Goal: Information Seeking & Learning: Find specific fact

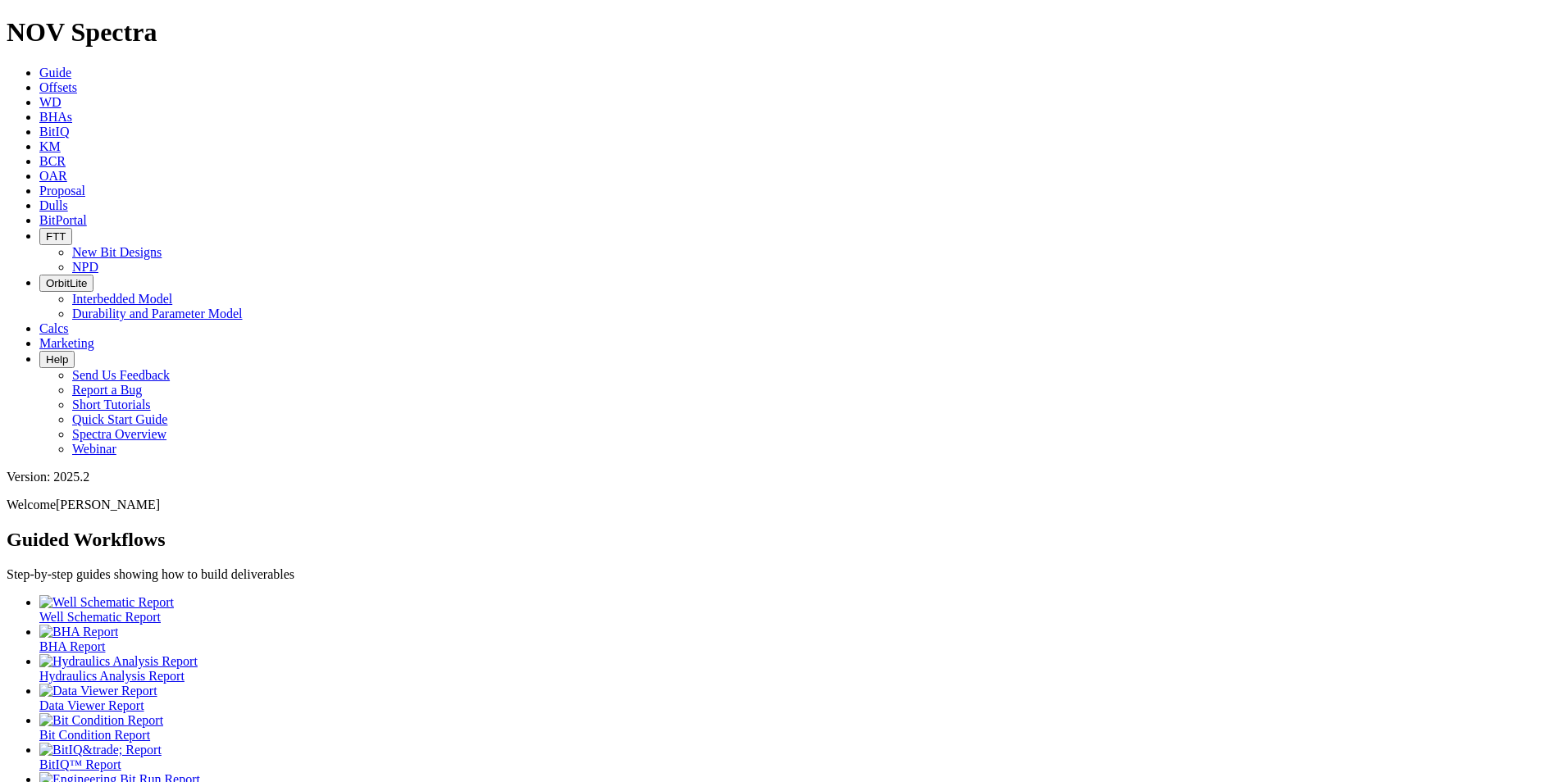
click at [77, 81] on span "Offsets" at bounding box center [58, 88] width 38 height 14
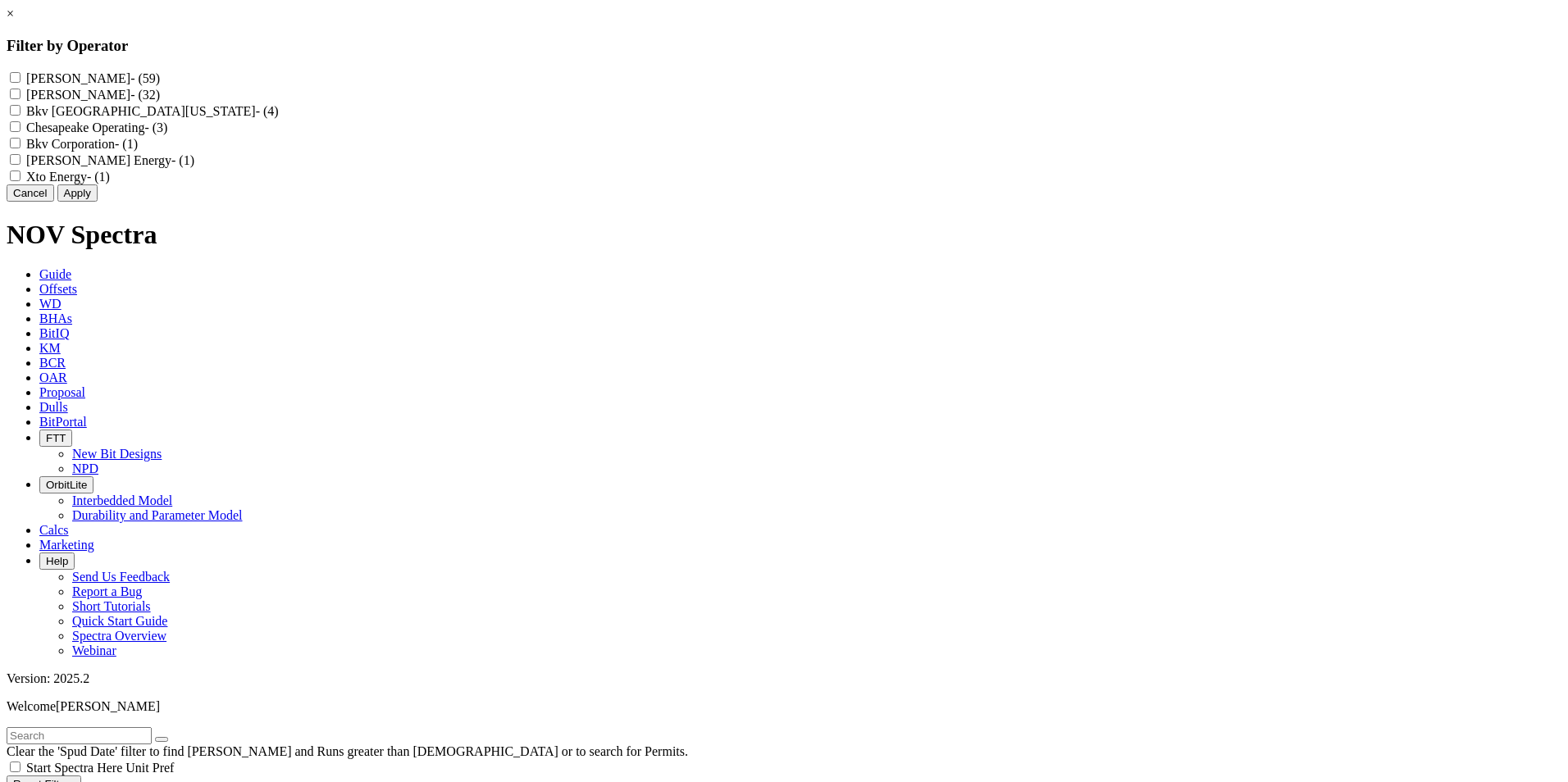
click at [362, 202] on div "× Filter by Operator [PERSON_NAME] - (59) Bkv [PERSON_NAME] - (32) Bkv North [U…" at bounding box center [784, 104] width 1555 height 195
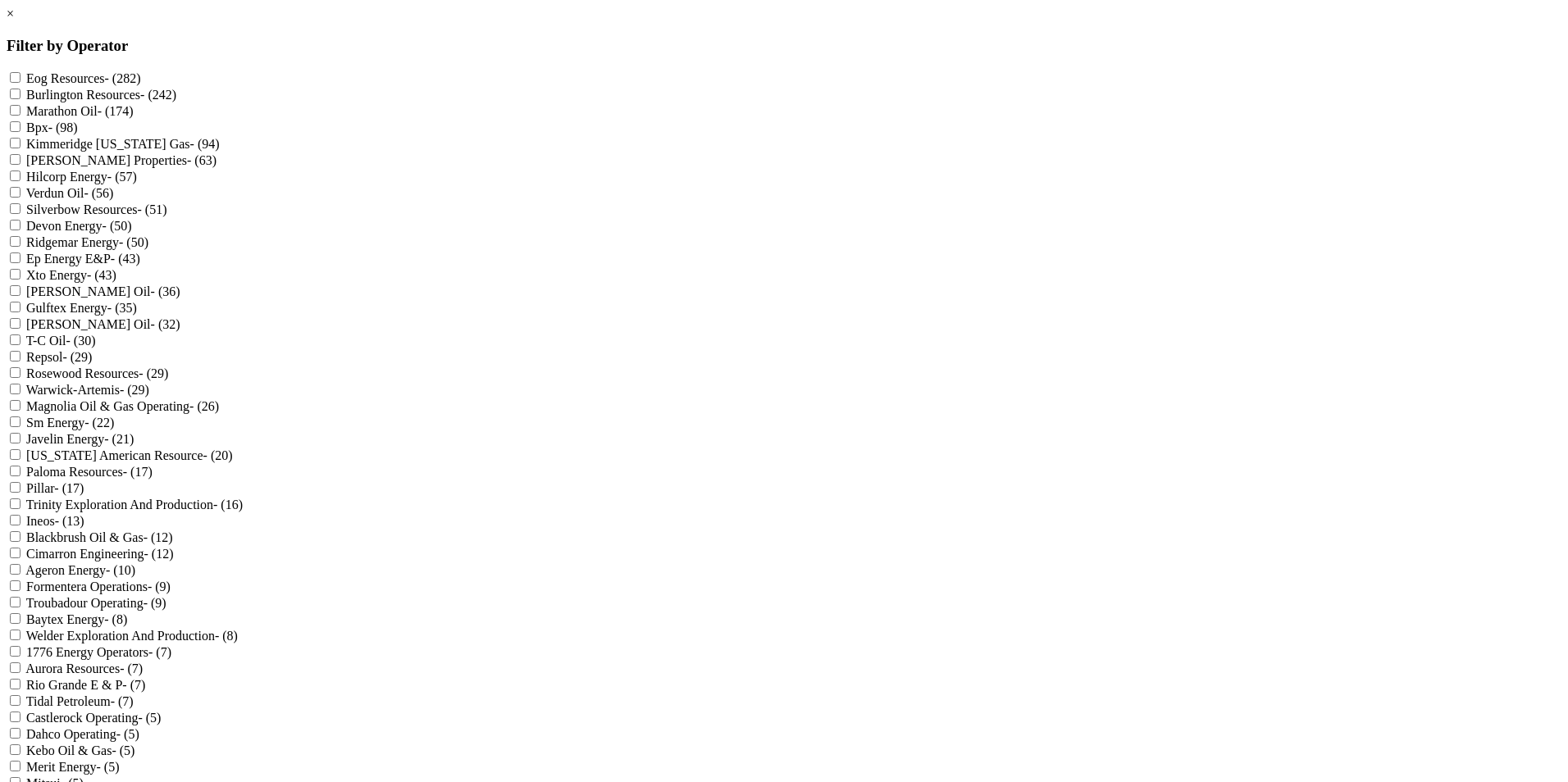
click at [14, 20] on link "×" at bounding box center [10, 13] width 7 height 14
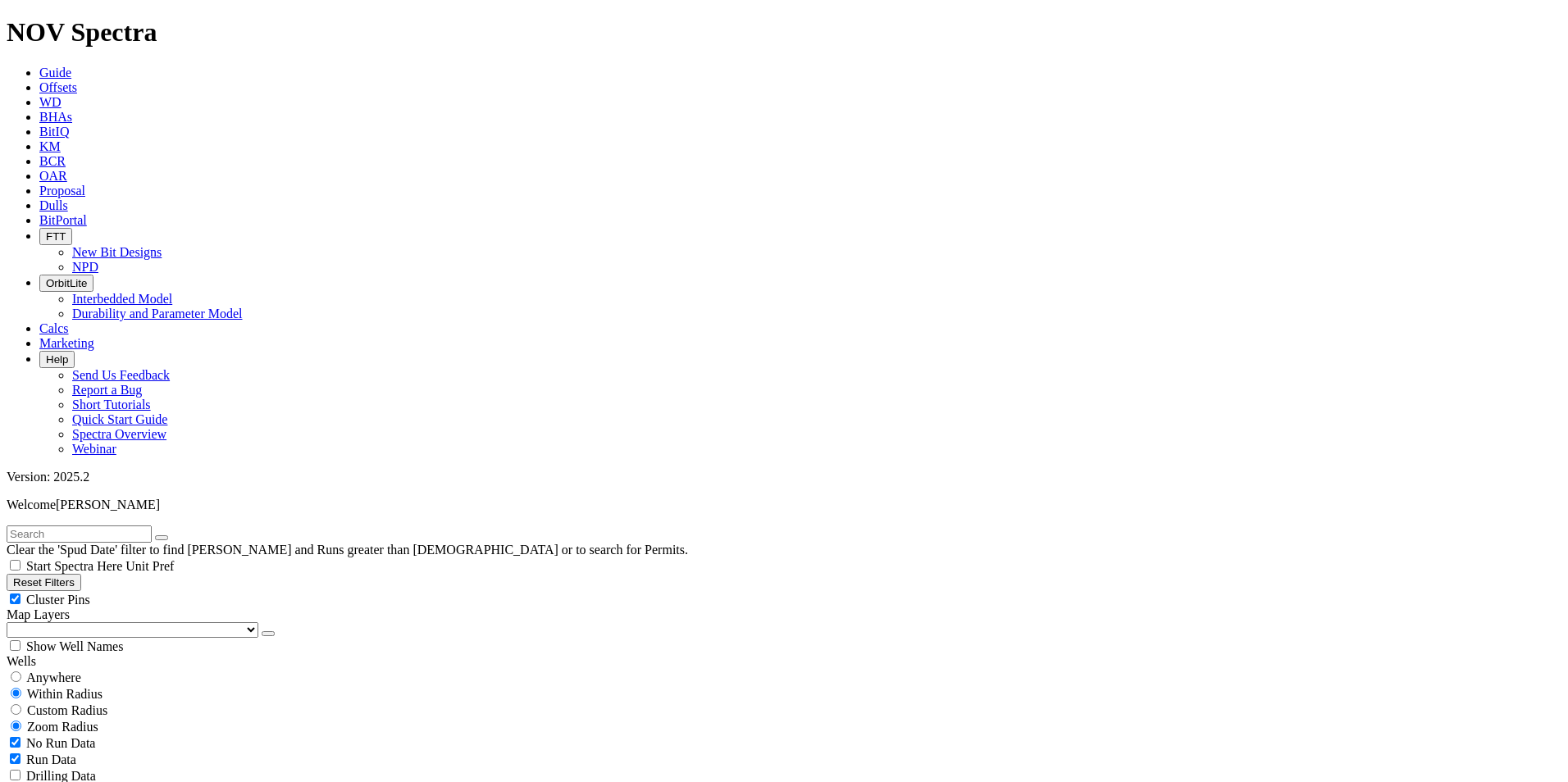
scroll to position [656, 0]
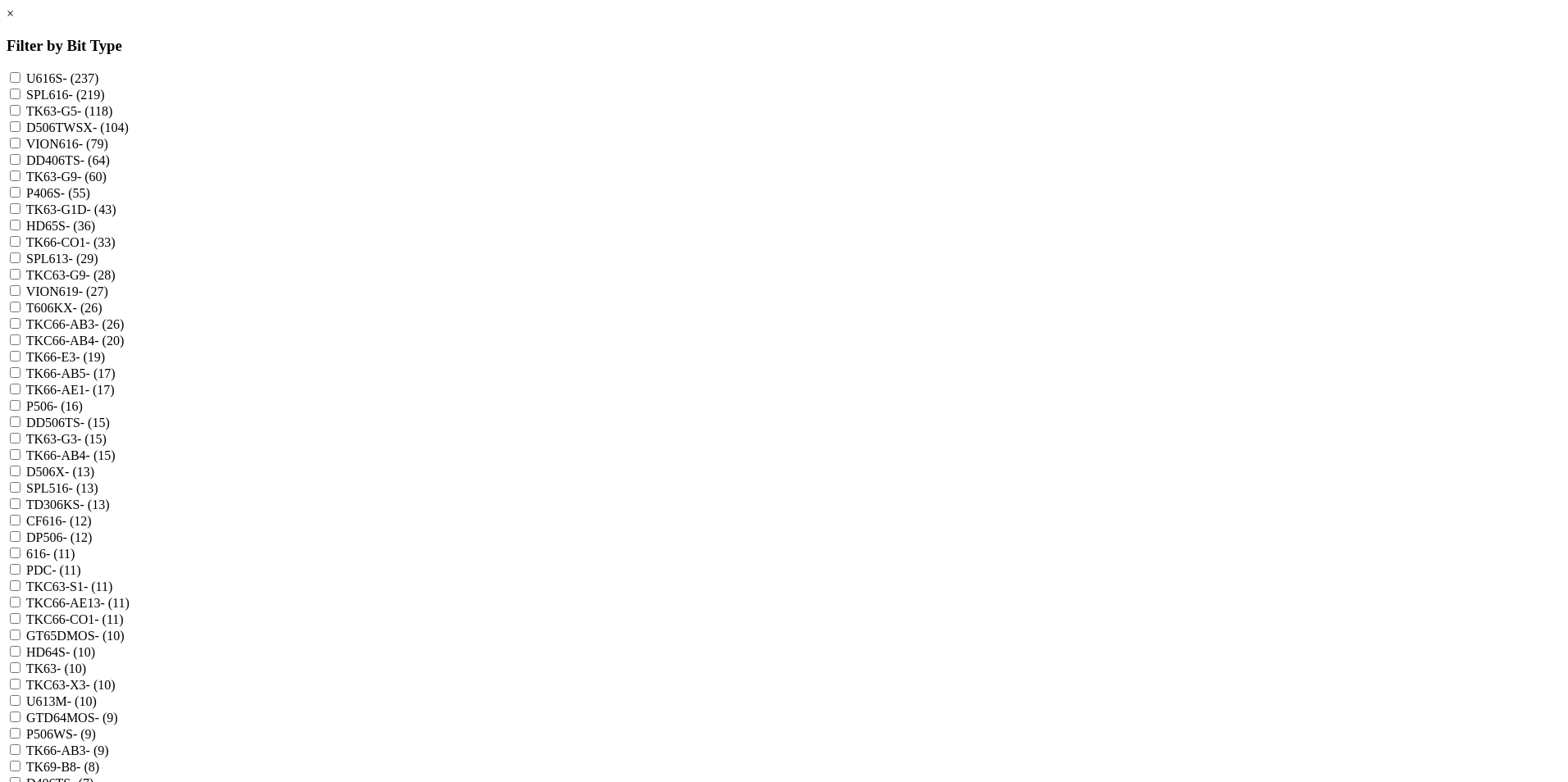
scroll to position [902, 0]
checkbox input "true"
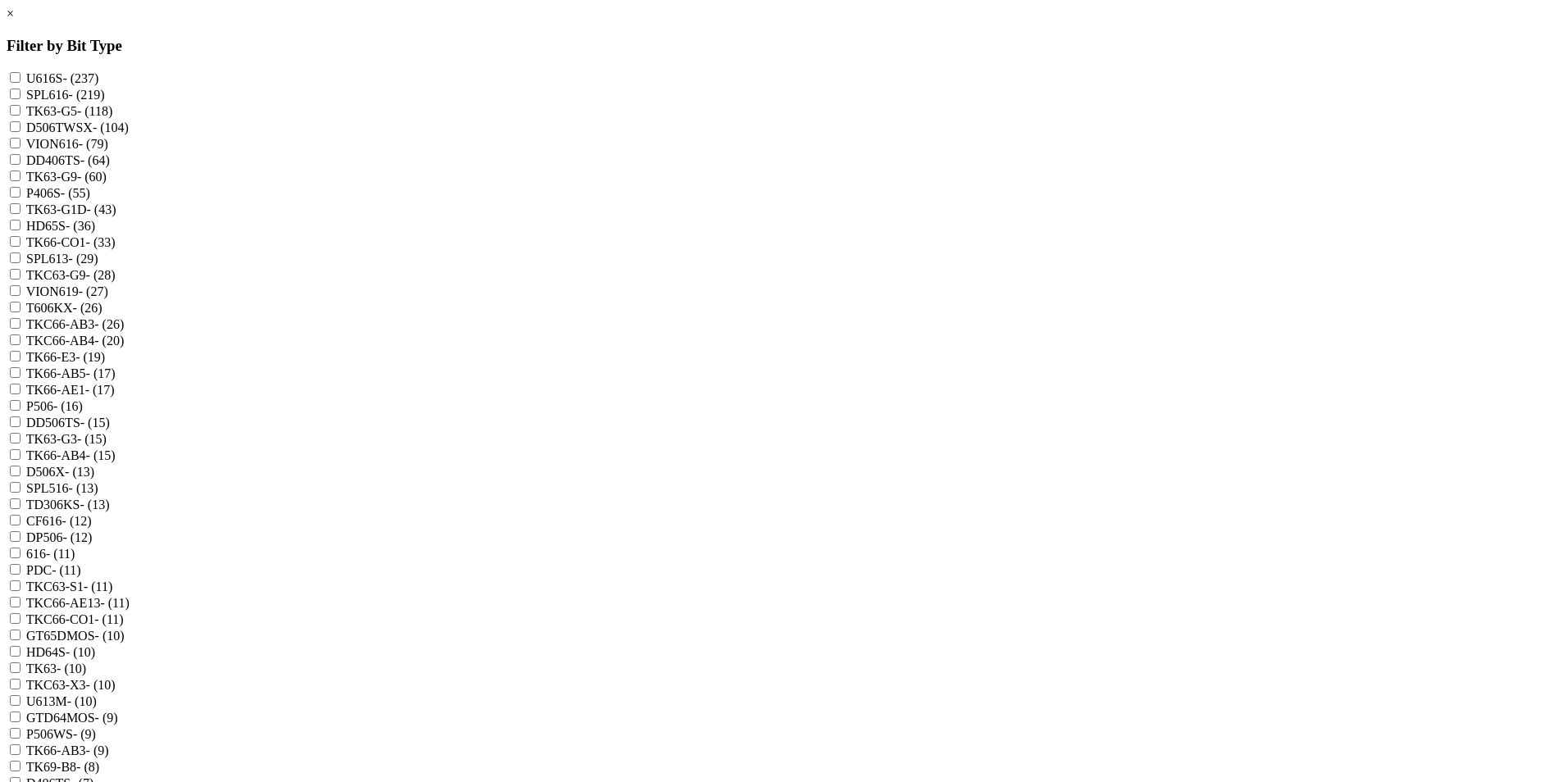
checkbox input "false"
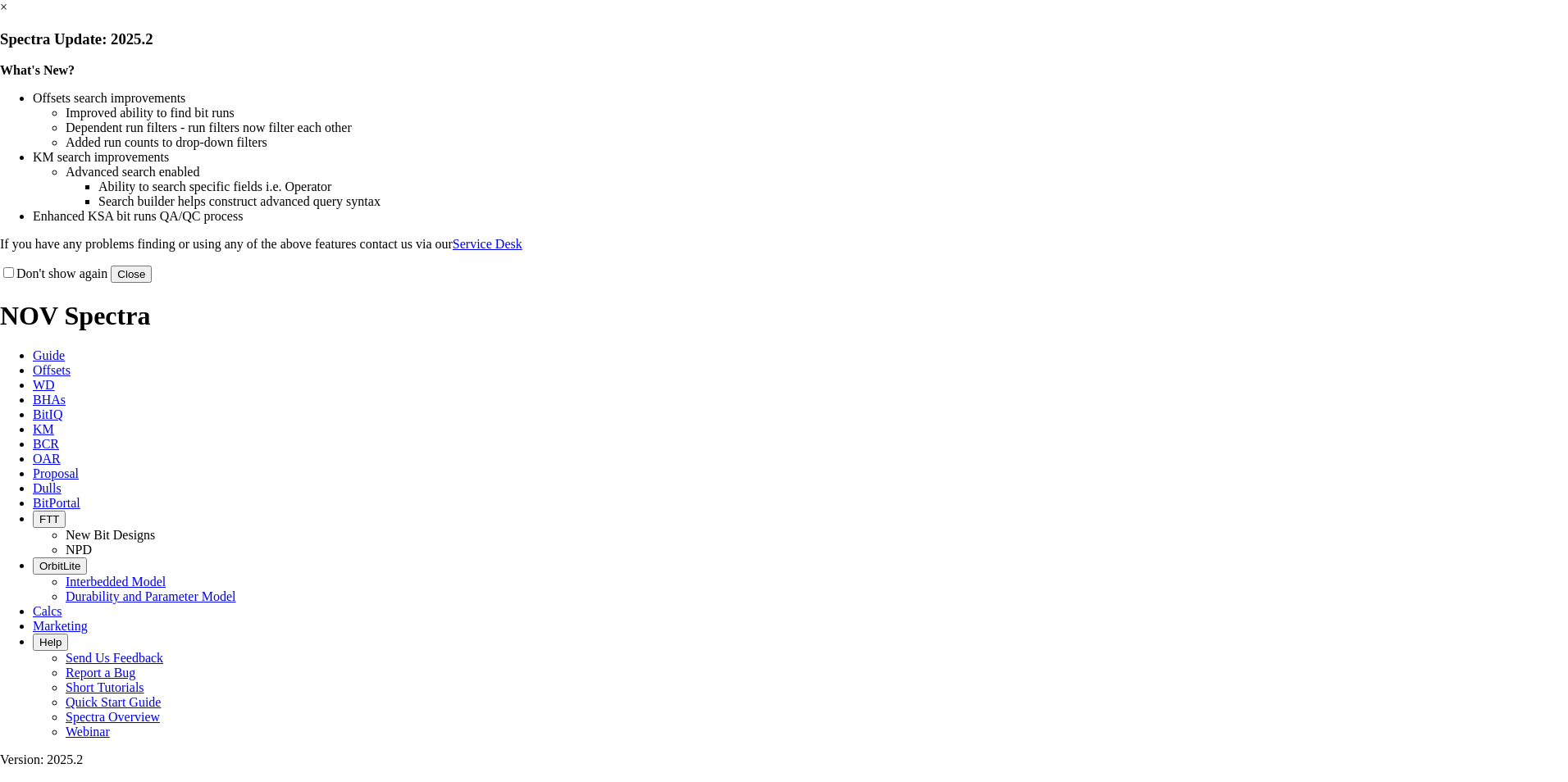
click at [7, 14] on link "×" at bounding box center [4, 7] width 7 height 14
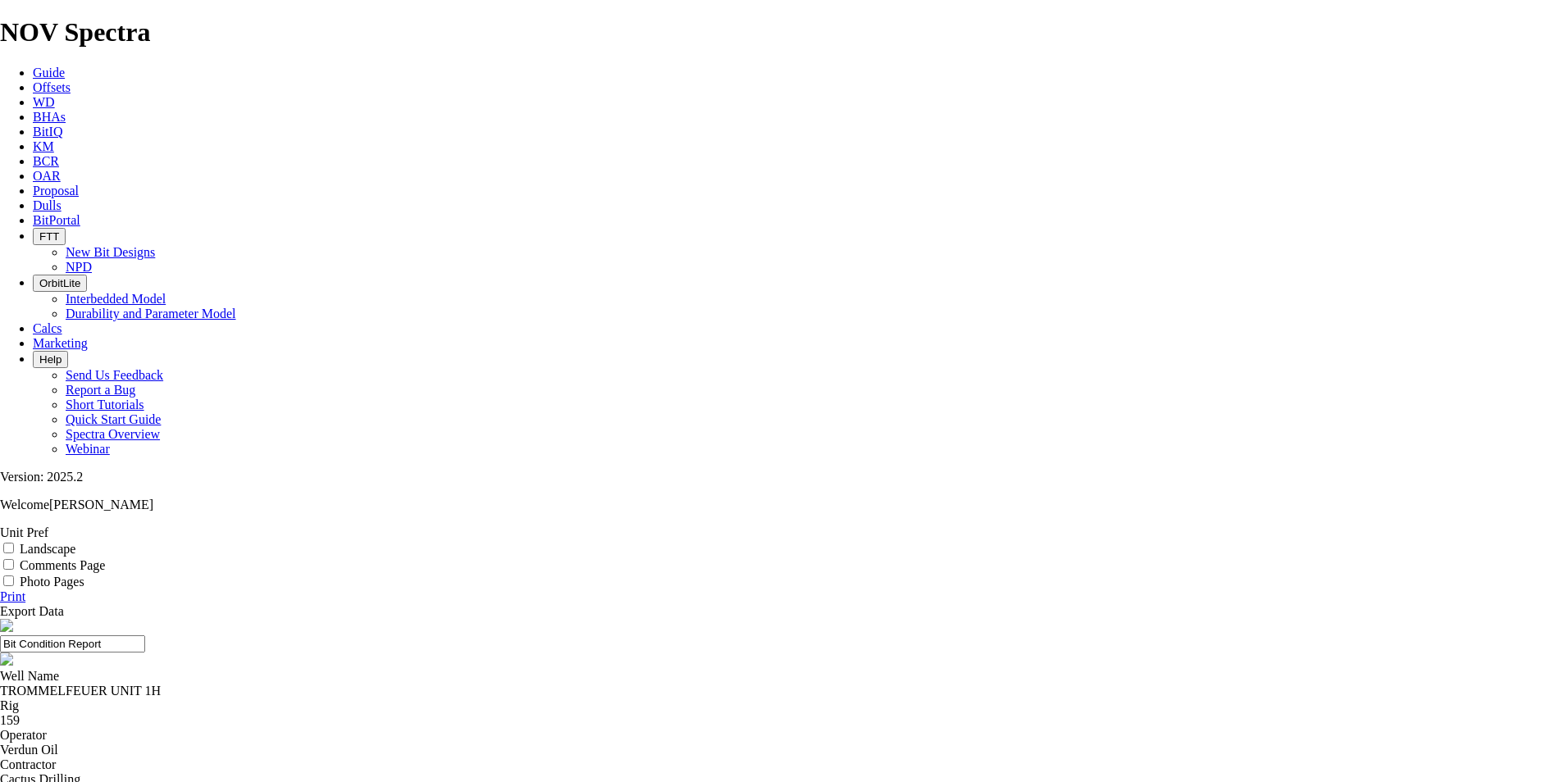
click at [145, 635] on input "Bit Condition Report" at bounding box center [72, 644] width 145 height 18
type input "8.75" TK66 CO4"
click at [25, 590] on link "Print" at bounding box center [12, 597] width 25 height 14
